Goal: Information Seeking & Learning: Find contact information

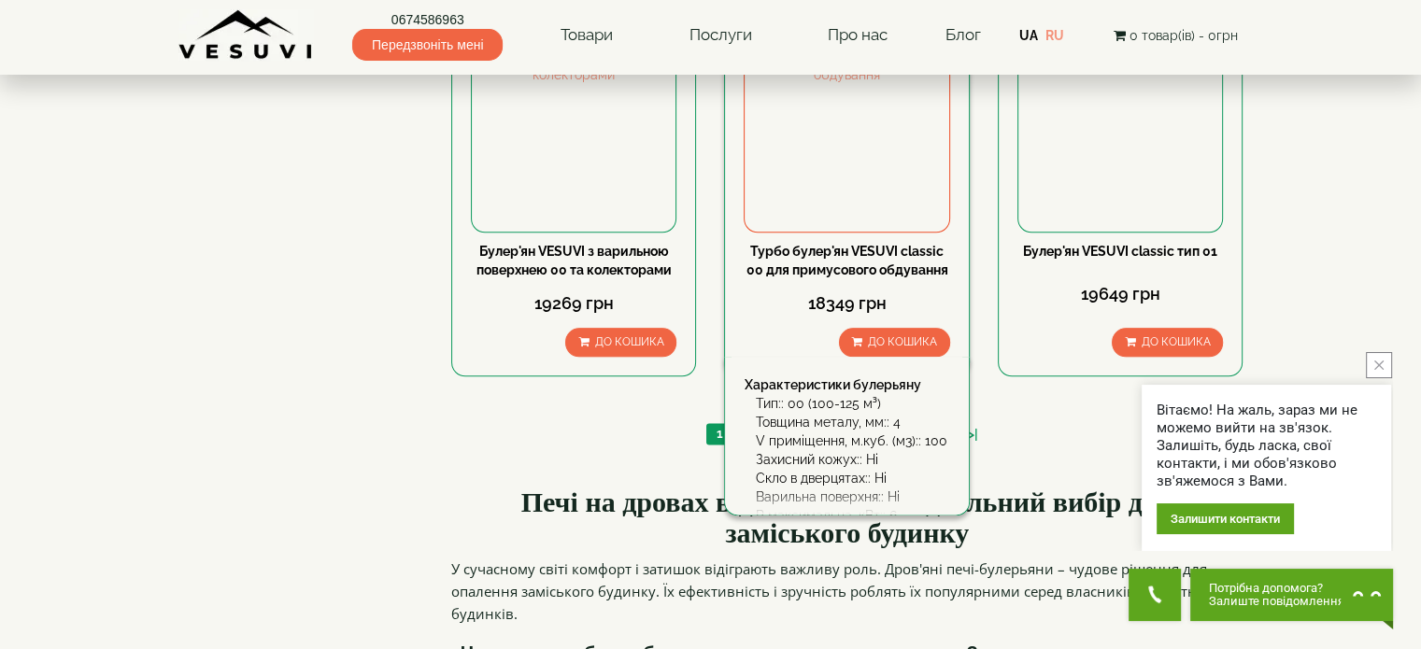
scroll to position [2168, 0]
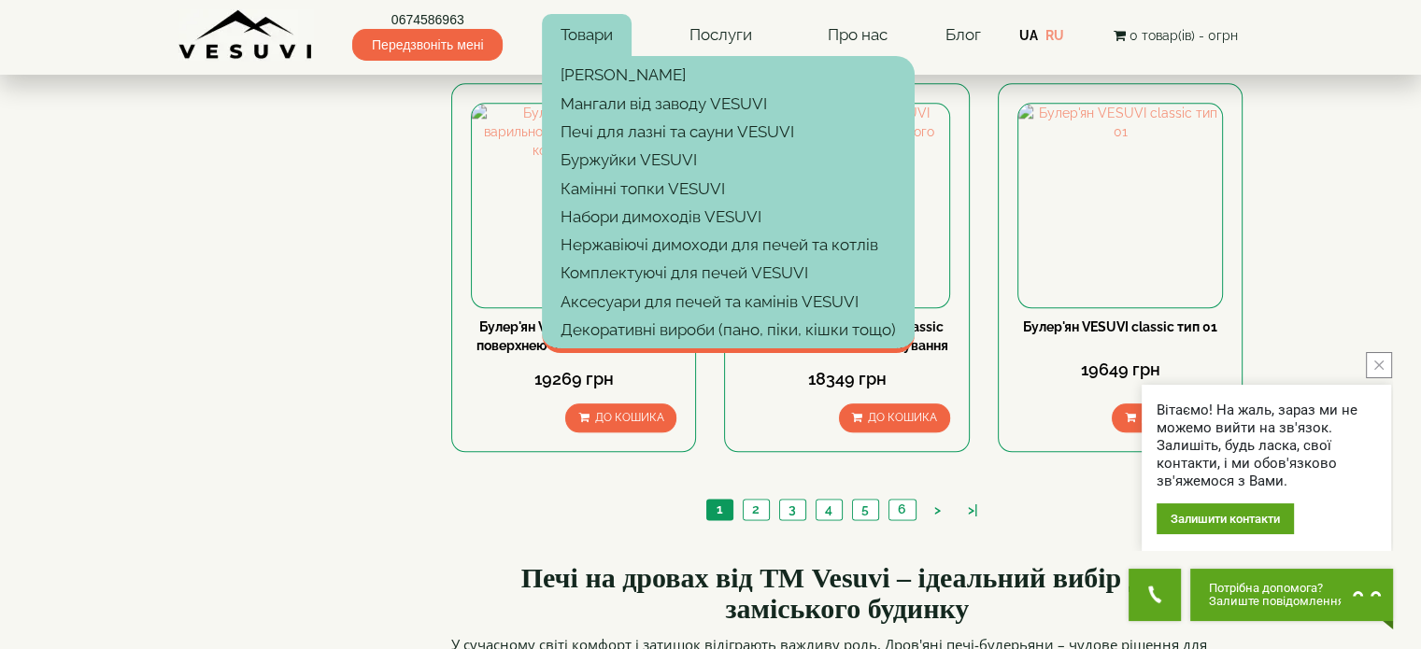
click at [584, 29] on link "Товари" at bounding box center [587, 35] width 90 height 43
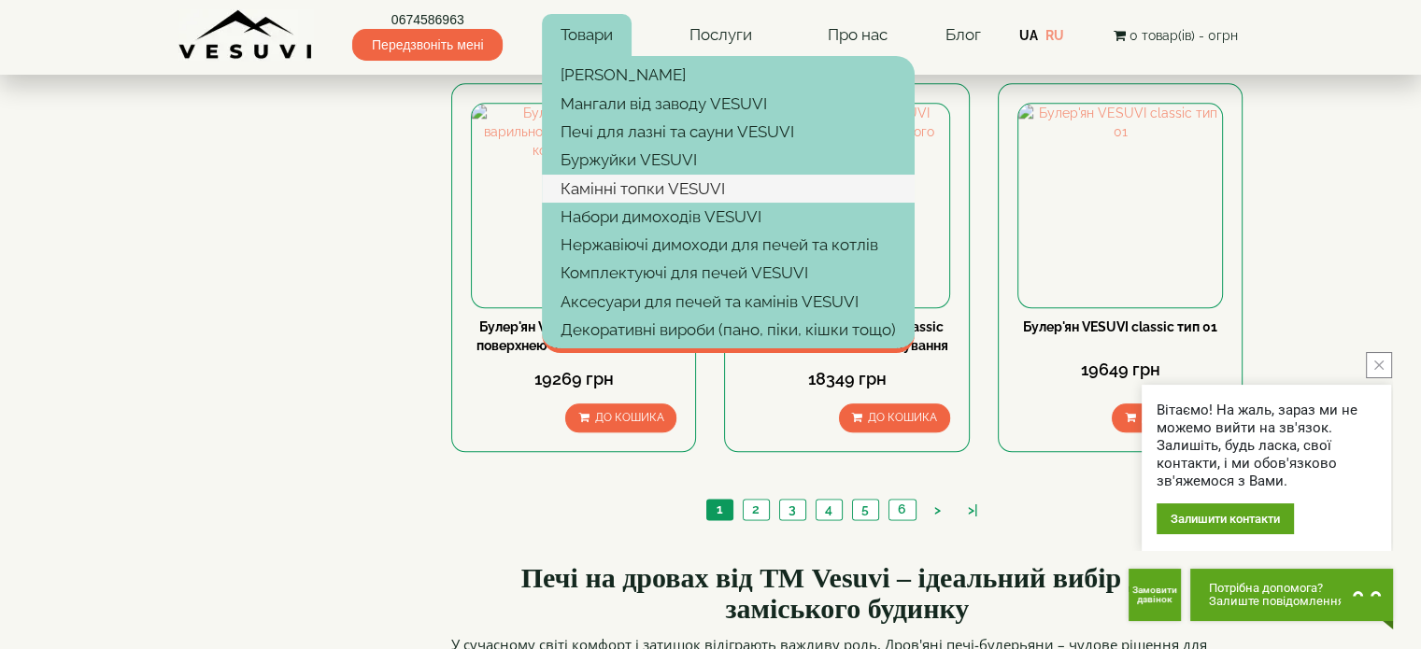
click at [657, 193] on link "Камінні топки VESUVI" at bounding box center [728, 189] width 373 height 28
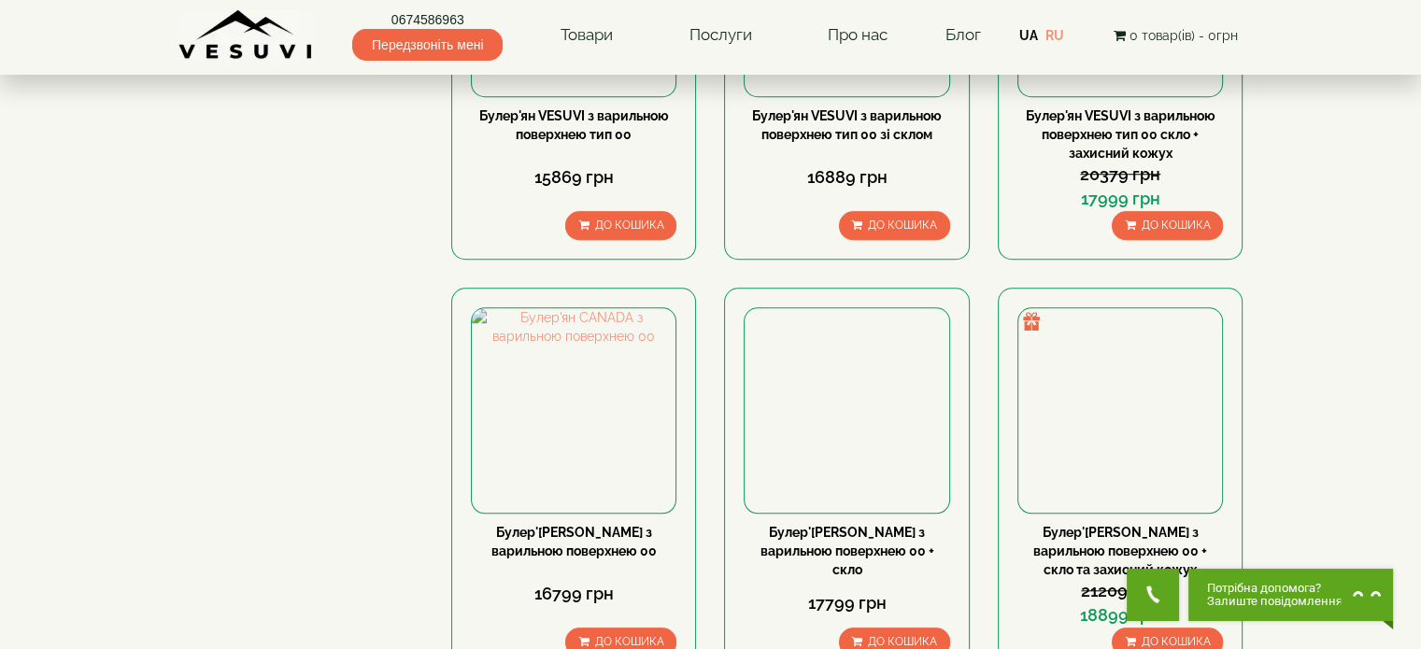
scroll to position [1327, 0]
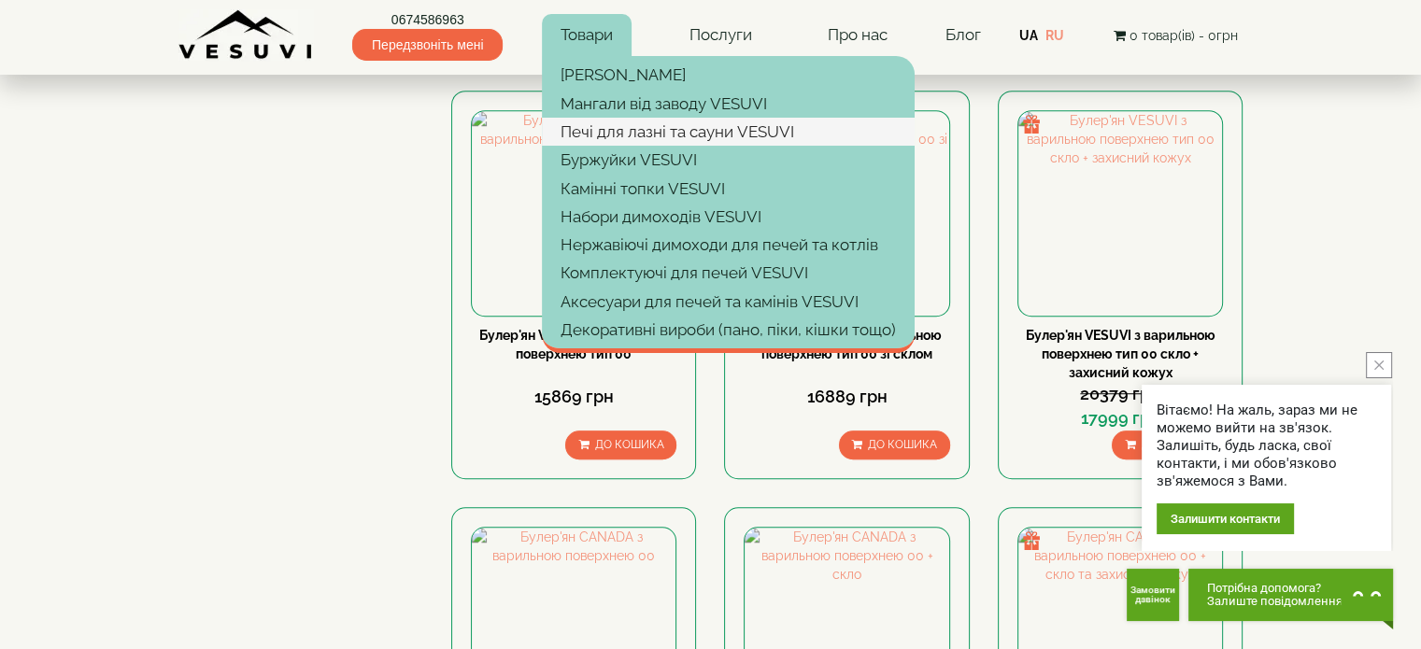
click at [633, 140] on link "Печі для лазні та сауни VESUVI" at bounding box center [728, 132] width 373 height 28
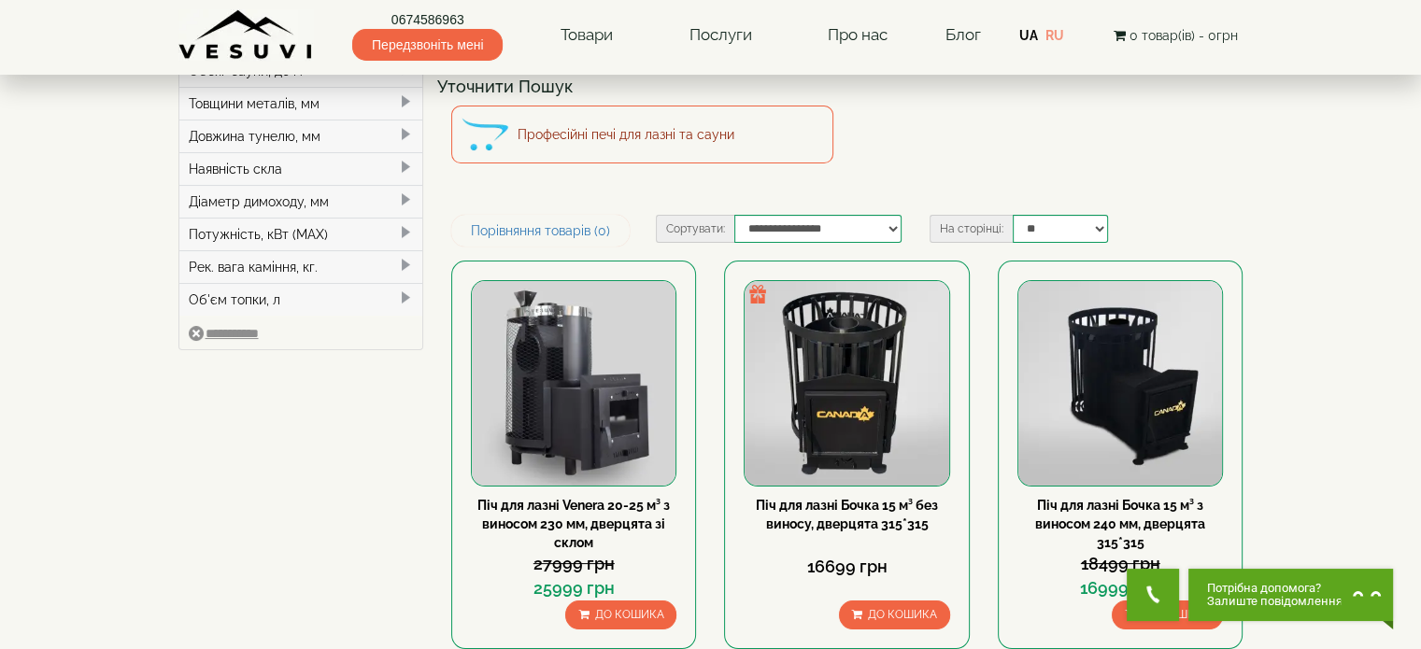
scroll to position [93, 0]
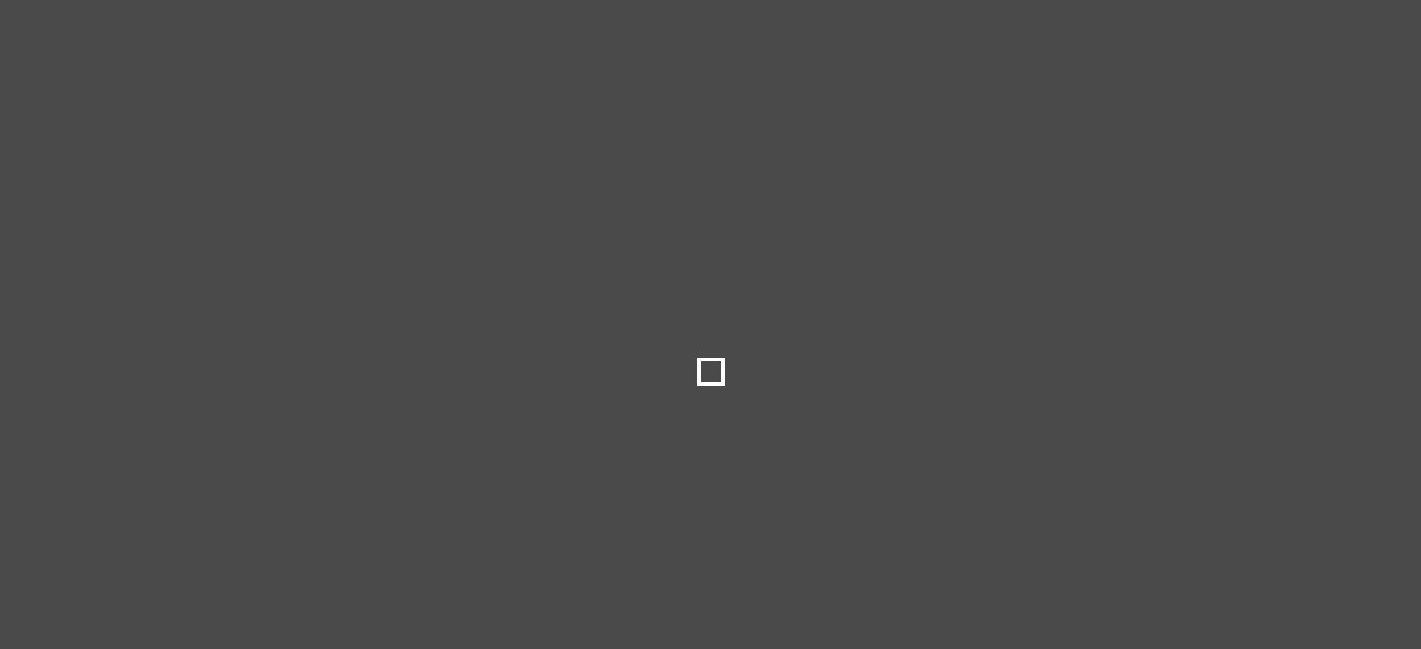
select select
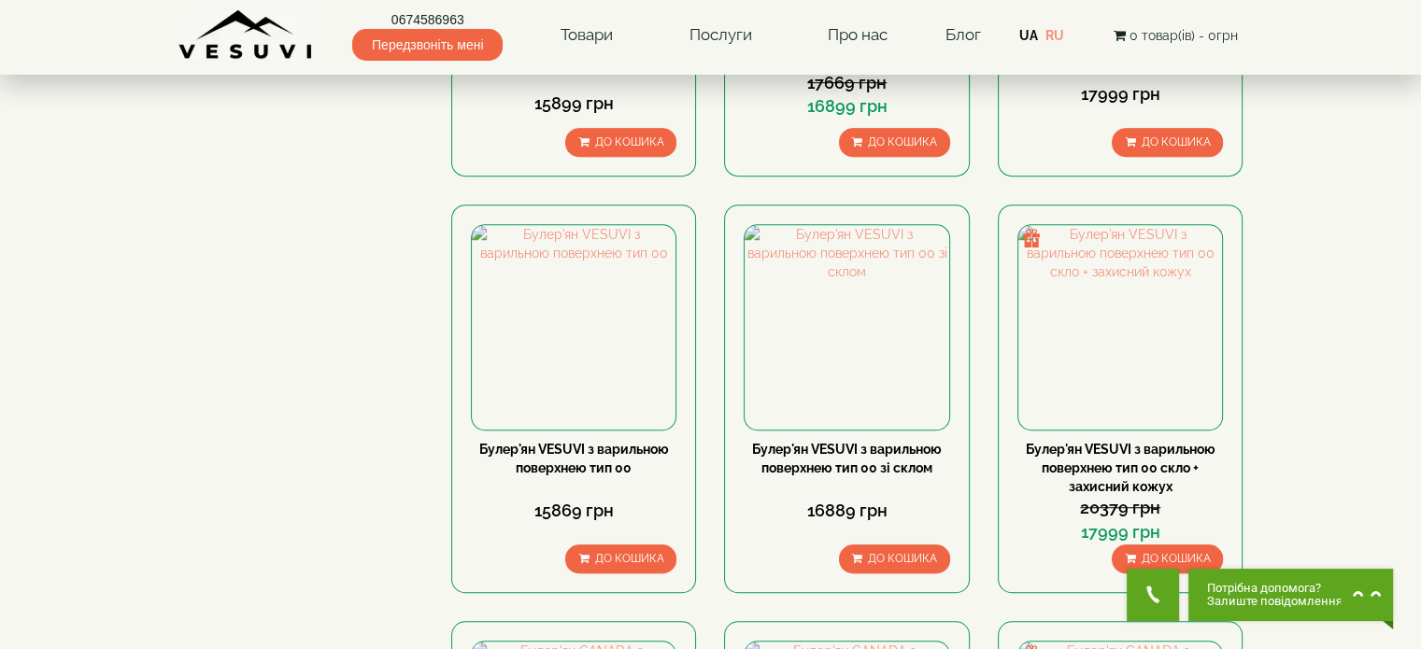
scroll to position [1140, 0]
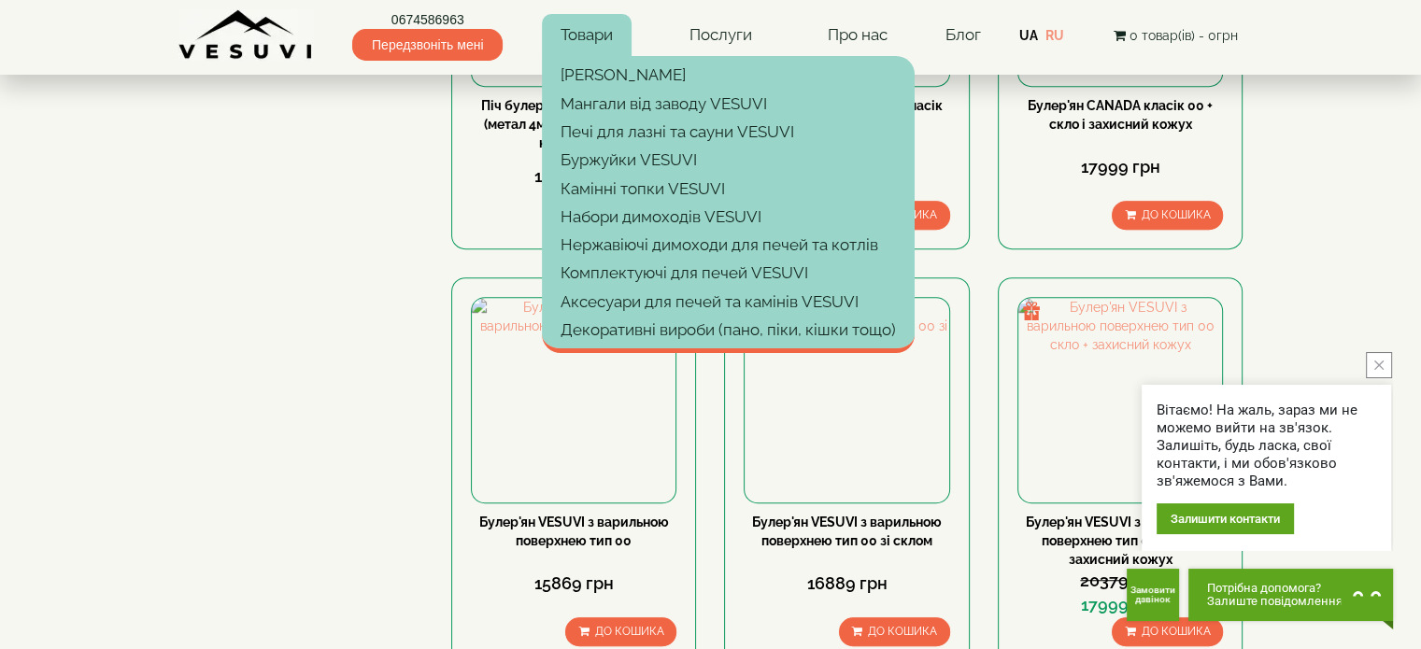
click at [624, 45] on link "Товари" at bounding box center [587, 35] width 90 height 43
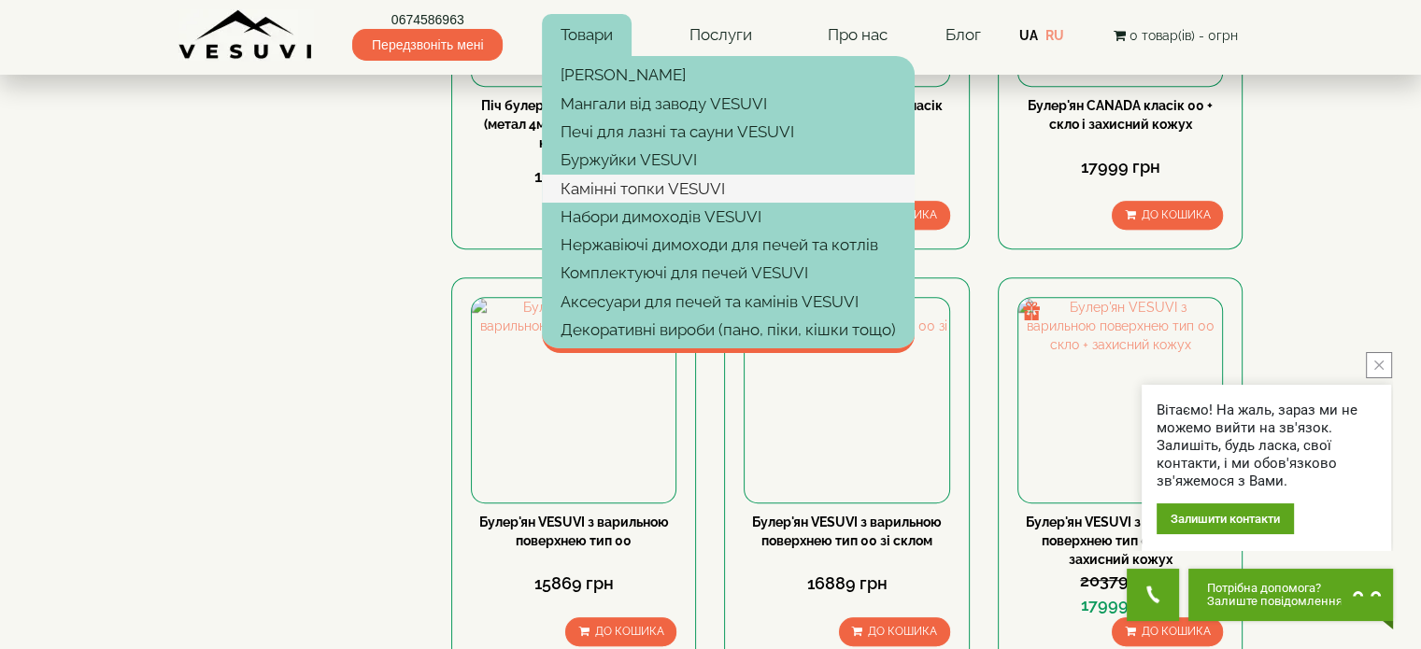
click at [659, 194] on link "Камінні топки VESUVI" at bounding box center [728, 189] width 373 height 28
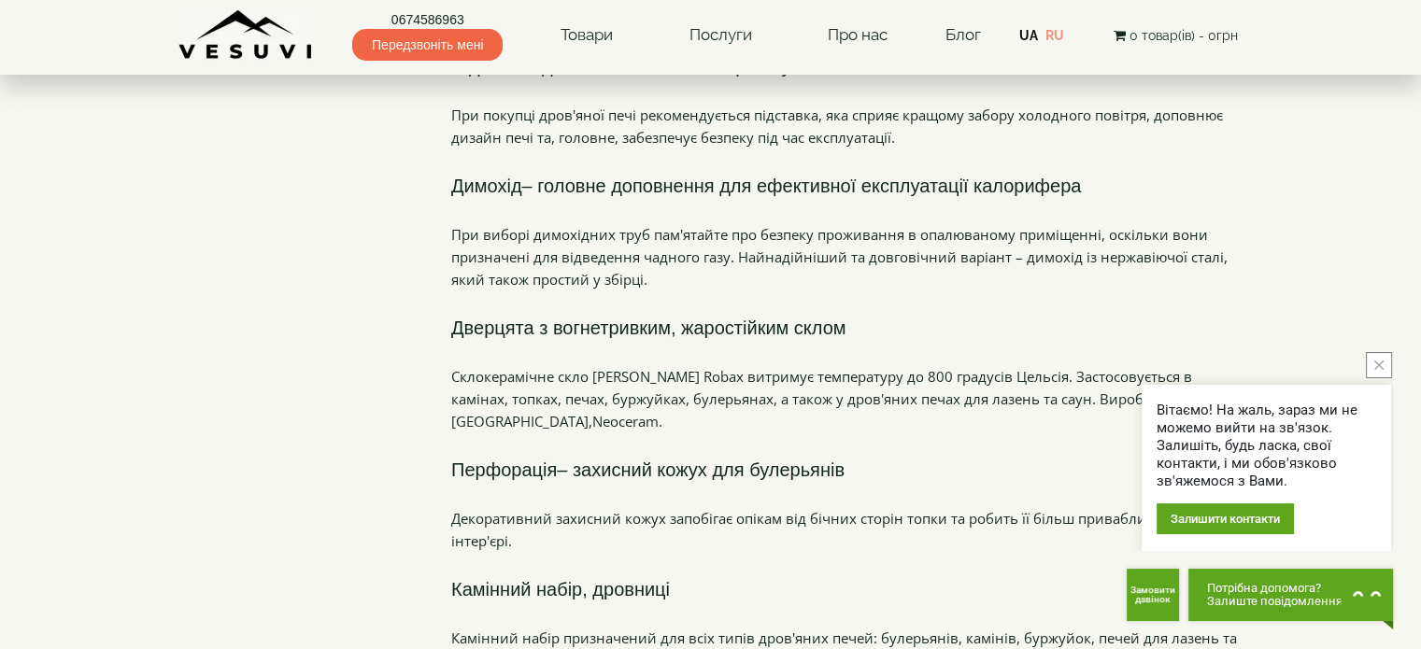
scroll to position [576, 0]
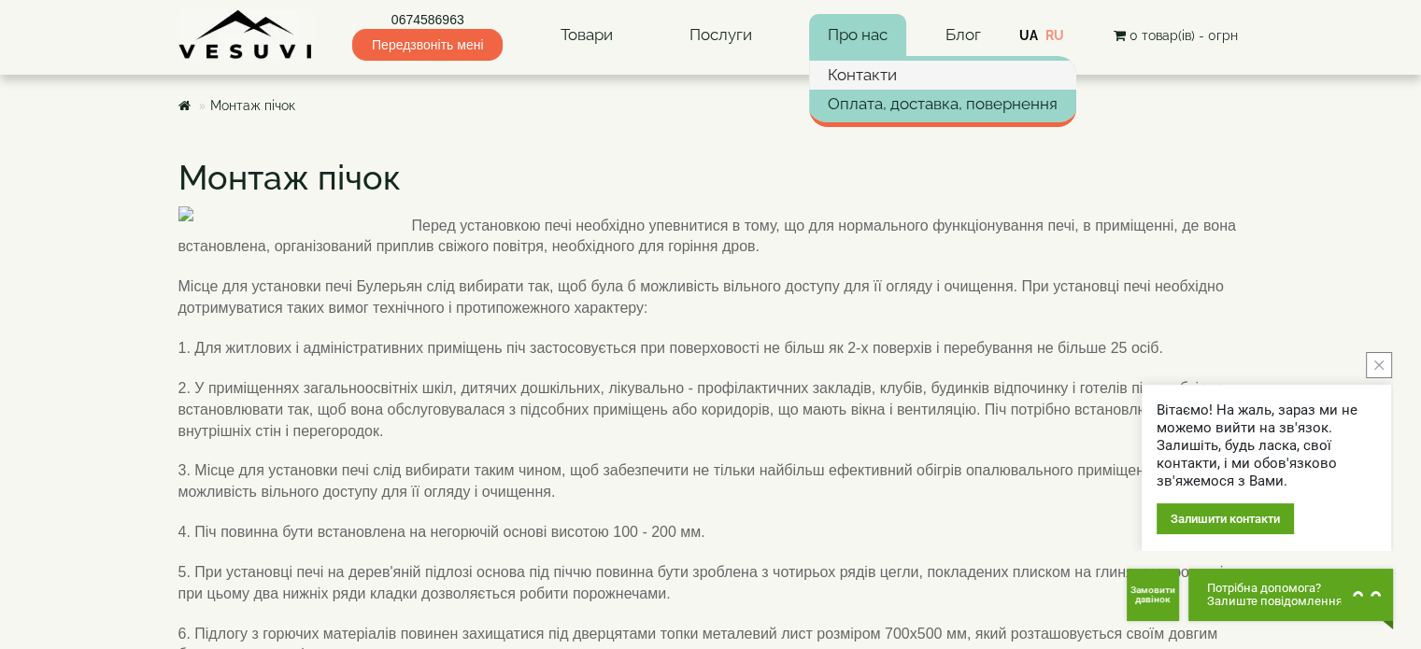
click at [883, 77] on link "Контакти" at bounding box center [942, 75] width 267 height 28
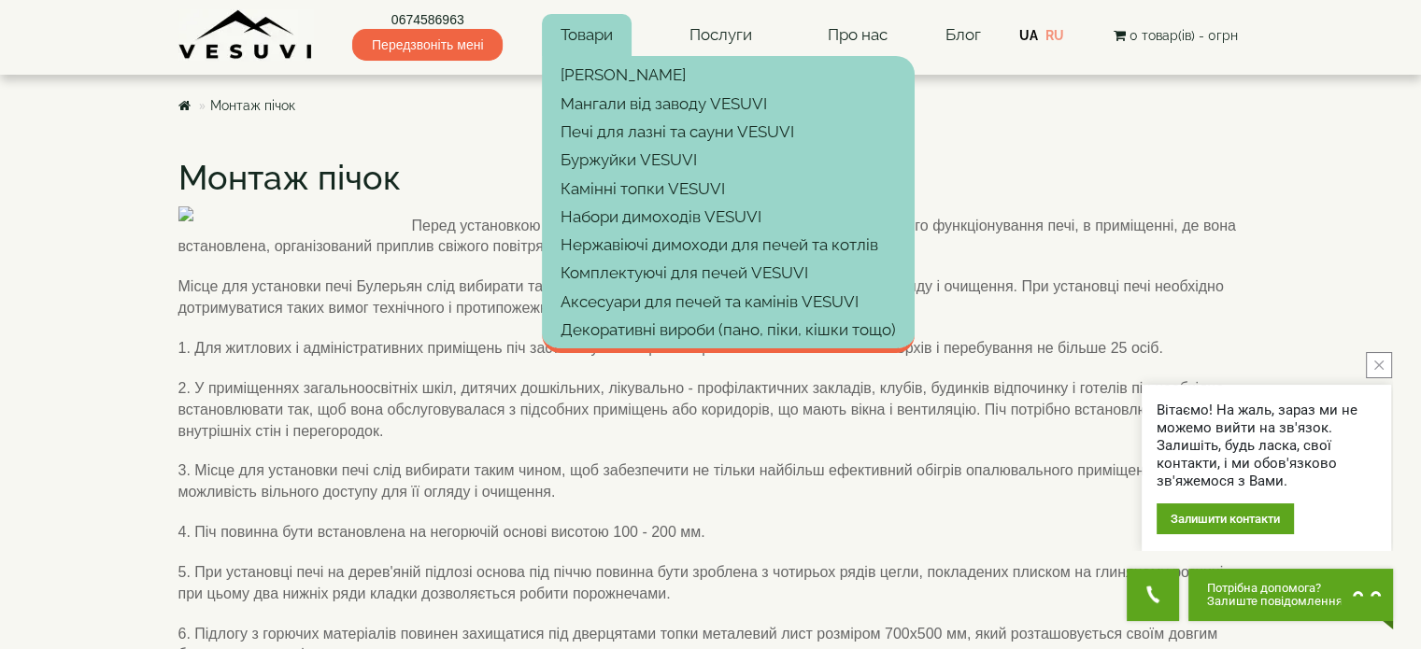
click at [593, 36] on link "Товари" at bounding box center [587, 35] width 90 height 43
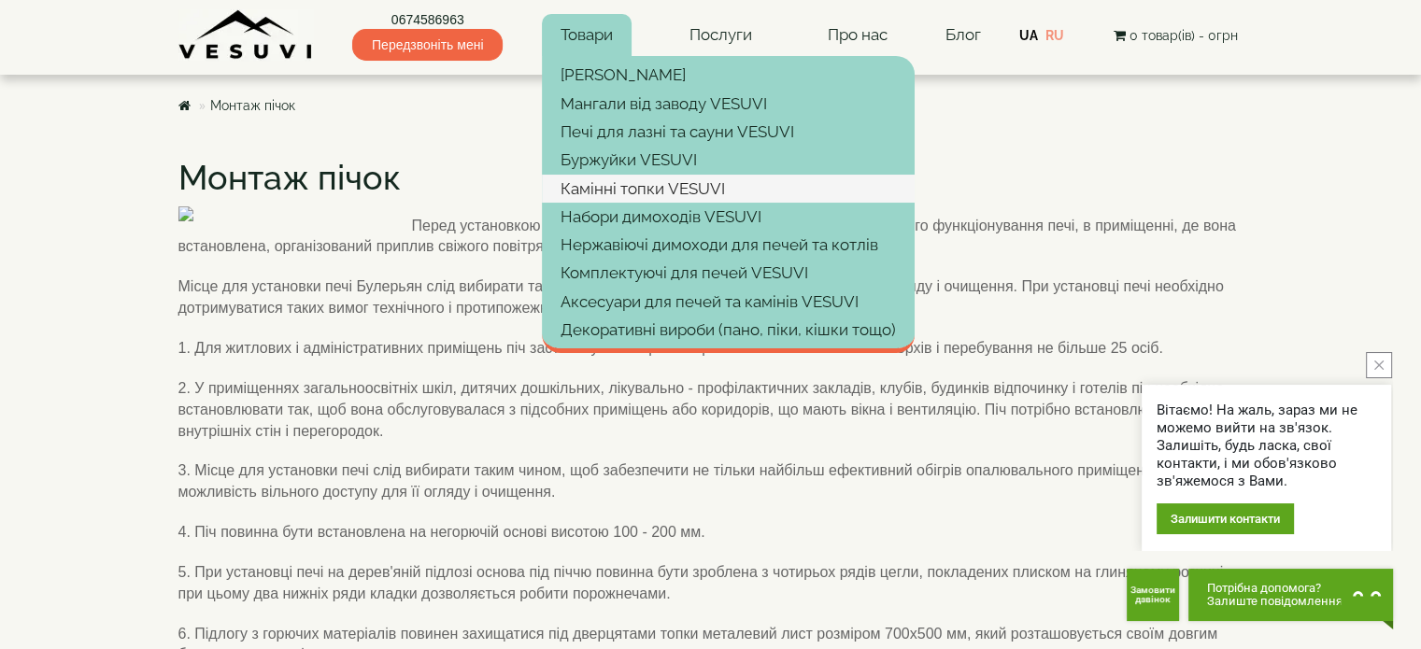
click at [644, 198] on link "Камінні топки VESUVI" at bounding box center [728, 189] width 373 height 28
